Goal: Task Accomplishment & Management: Use online tool/utility

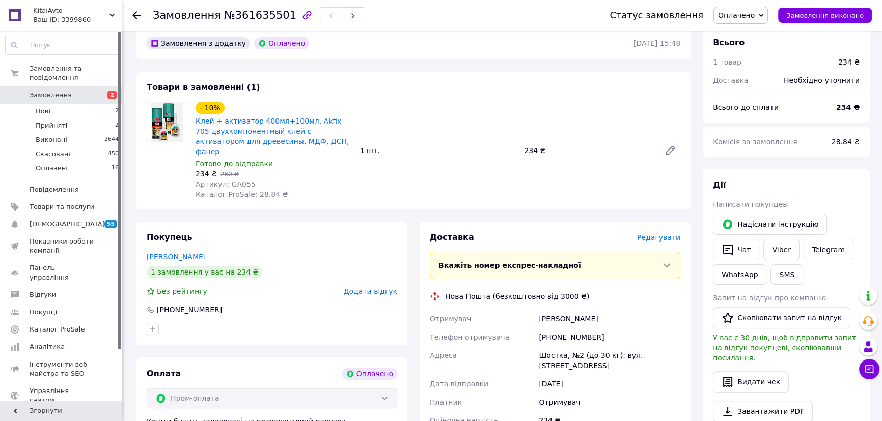
scroll to position [370, 0]
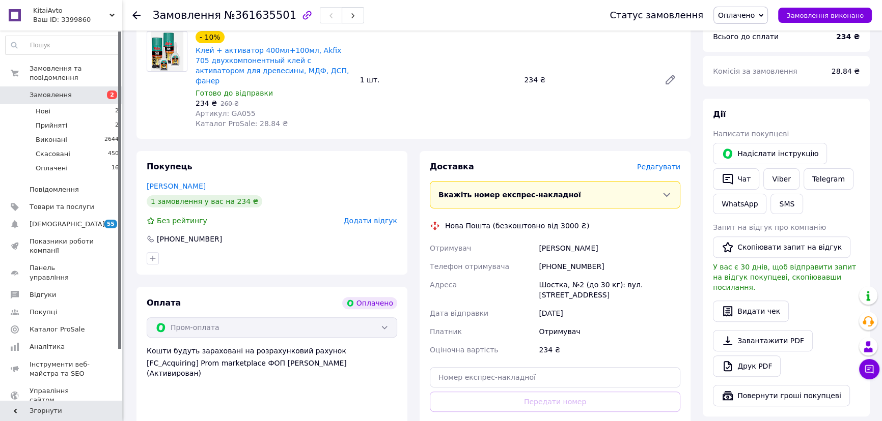
click at [666, 162] on div "Редагувати" at bounding box center [658, 167] width 43 height 10
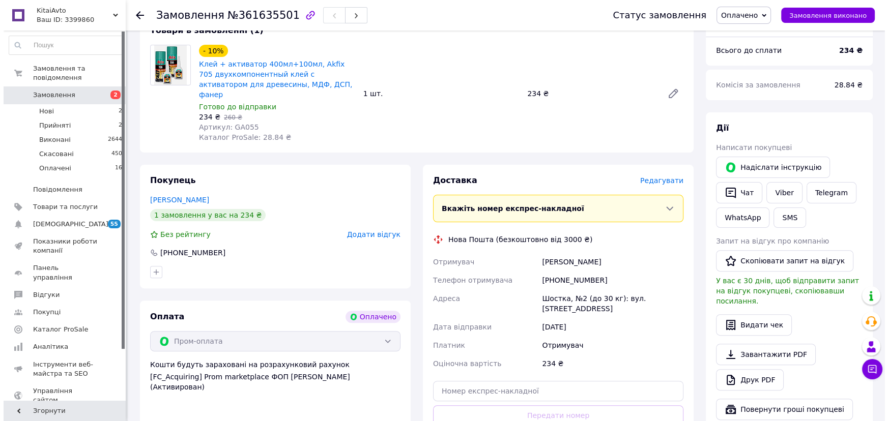
scroll to position [351, 0]
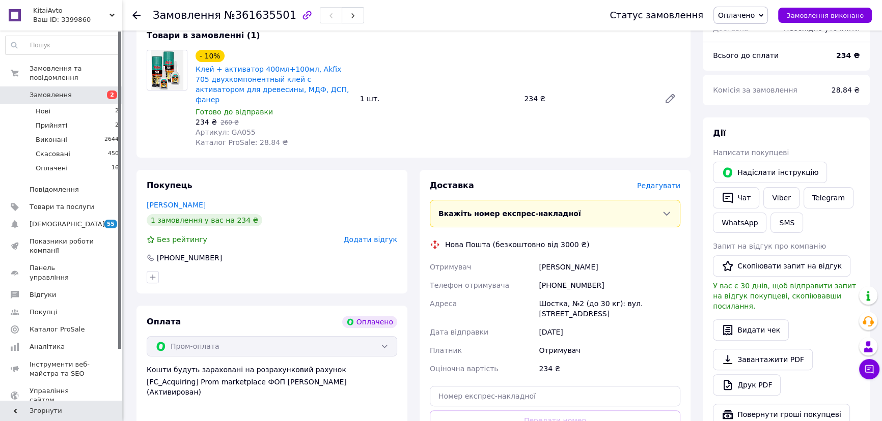
click at [657, 182] on span "Редагувати" at bounding box center [658, 186] width 43 height 8
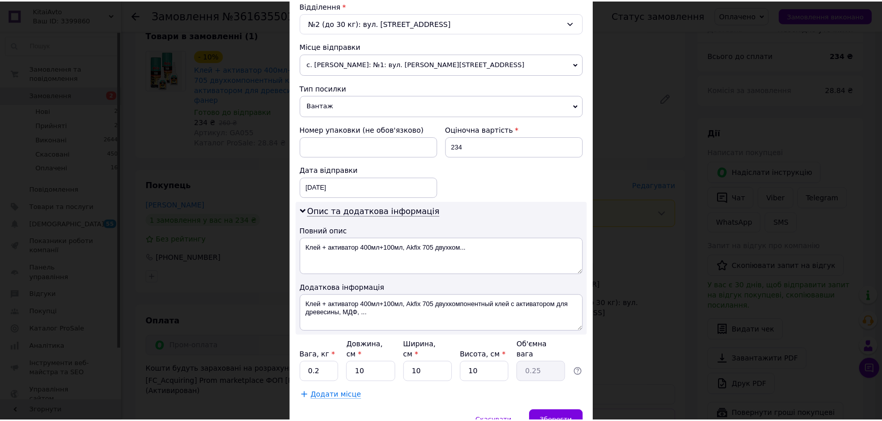
scroll to position [366, 0]
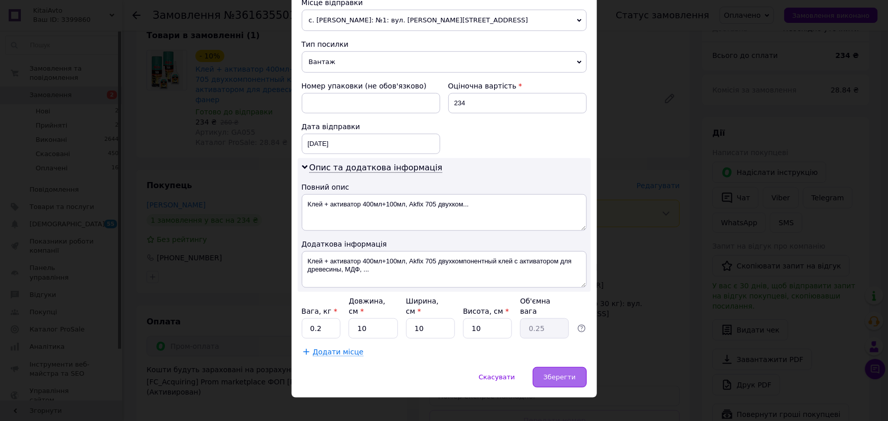
click at [560, 374] on span "Зберегти" at bounding box center [560, 378] width 32 height 8
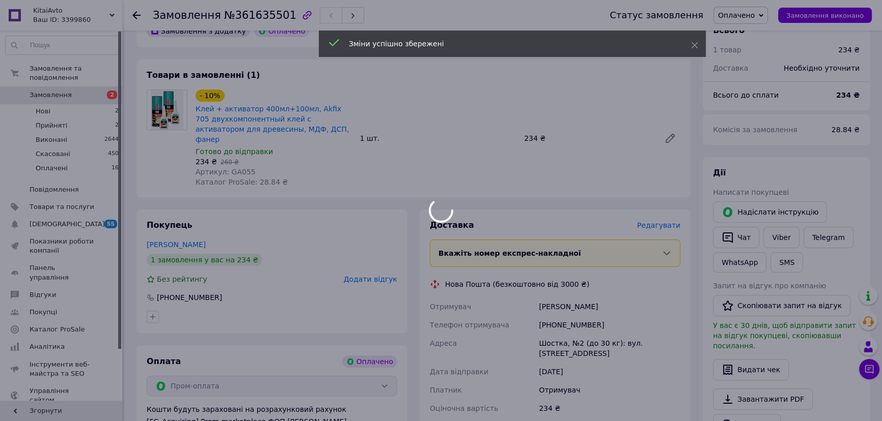
scroll to position [259, 0]
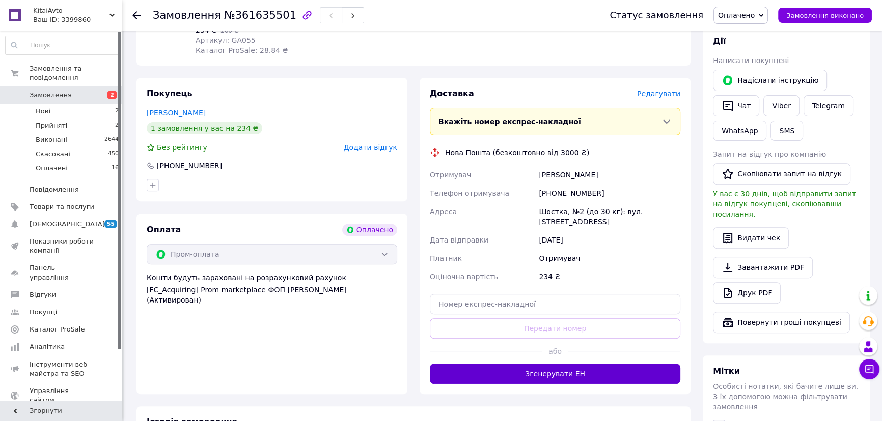
click at [611, 364] on button "Згенерувати ЕН" at bounding box center [555, 374] width 250 height 20
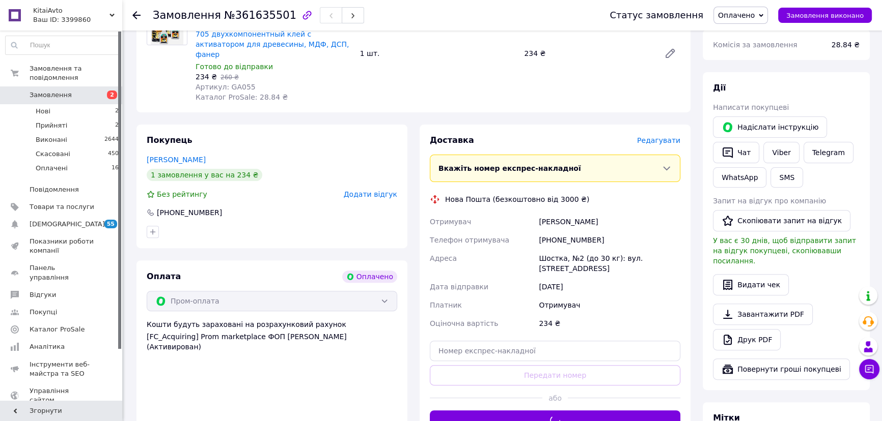
scroll to position [351, 0]
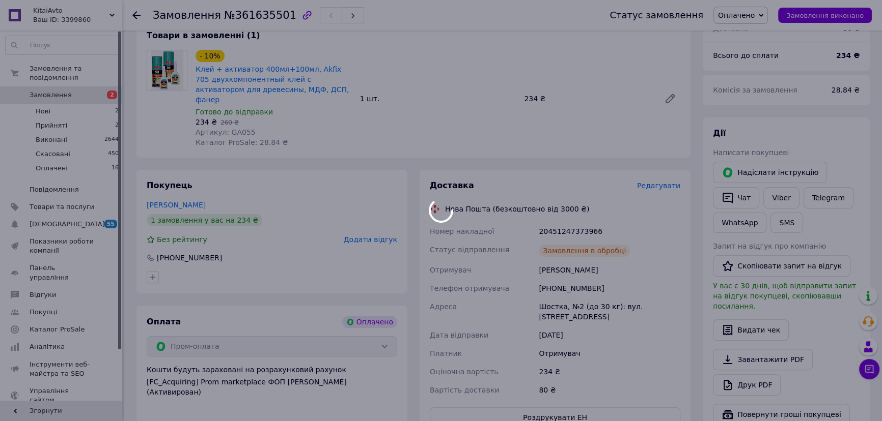
click at [567, 204] on div at bounding box center [441, 210] width 882 height 421
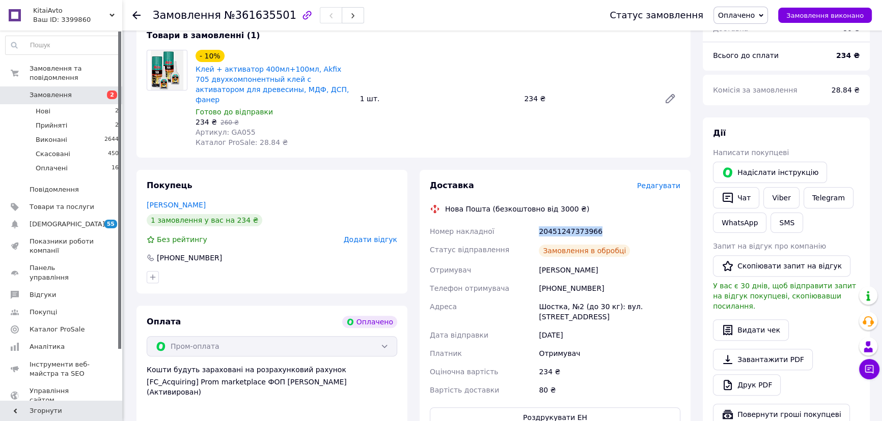
click at [567, 222] on div "20451247373966" at bounding box center [609, 231] width 146 height 18
copy div "20451247373966"
drag, startPoint x: 536, startPoint y: 243, endPoint x: 648, endPoint y: 243, distance: 111.5
click at [648, 243] on div "Номер накладної 20451247373966 Статус відправлення Заплановано Отримувач [PERSO…" at bounding box center [555, 310] width 254 height 177
copy div "Отримувач [PERSON_NAME]"
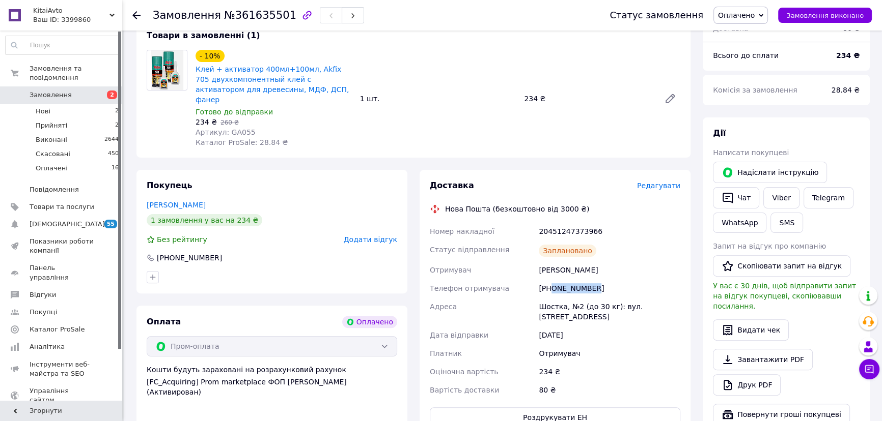
drag, startPoint x: 550, startPoint y: 254, endPoint x: 652, endPoint y: 254, distance: 101.8
click at [636, 279] on div "[PHONE_NUMBER]" at bounding box center [609, 288] width 146 height 18
copy div "0662880240"
drag, startPoint x: 529, startPoint y: 278, endPoint x: 579, endPoint y: 279, distance: 49.9
click at [579, 279] on div "Номер накладної 20451247373966 Статус відправлення Заплановано Отримувач [PERSO…" at bounding box center [555, 310] width 254 height 177
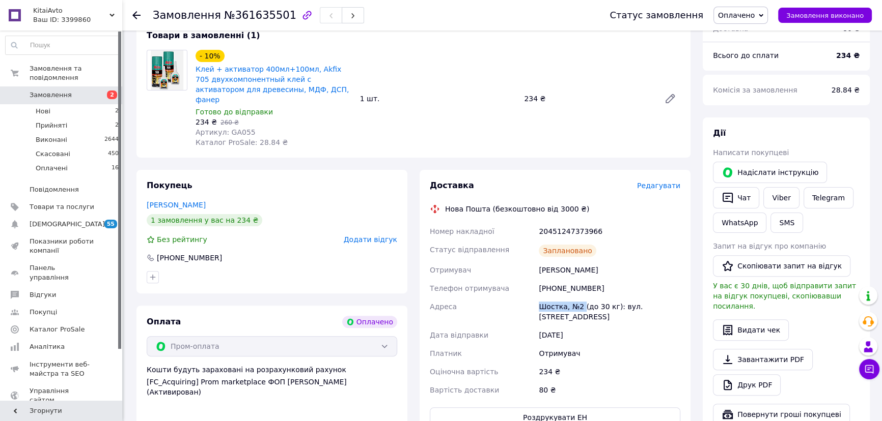
copy div "[PERSON_NAME], №2"
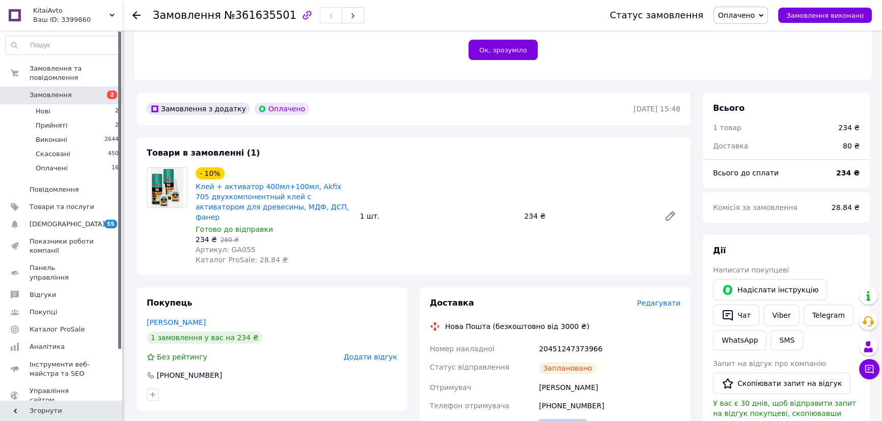
scroll to position [166, 0]
